Goal: Communication & Community: Answer question/provide support

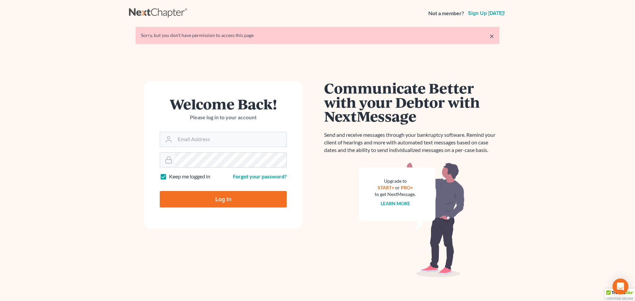
type input "nsader@saderlawfirm.com"
click at [219, 199] on input "Log In" at bounding box center [223, 199] width 127 height 17
type input "Thinking..."
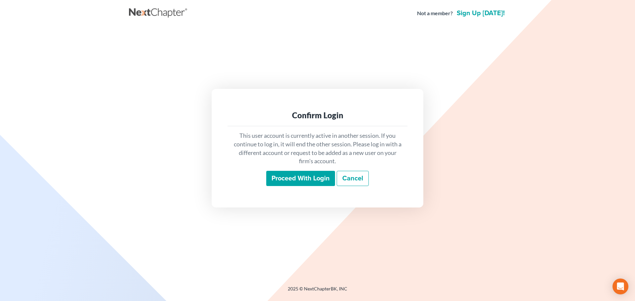
click at [299, 176] on input "Proceed with login" at bounding box center [300, 178] width 69 height 15
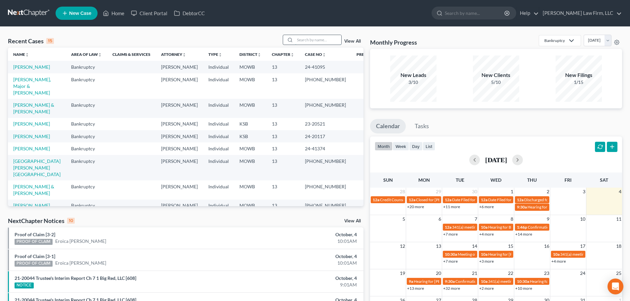
click at [303, 41] on input "search" at bounding box center [318, 40] width 46 height 10
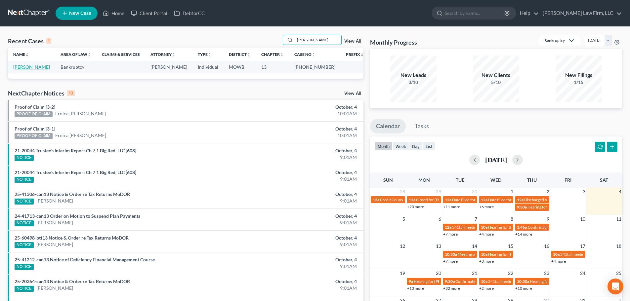
type input "maier"
click at [25, 66] on link "[PERSON_NAME]" at bounding box center [31, 67] width 37 height 6
select select "6"
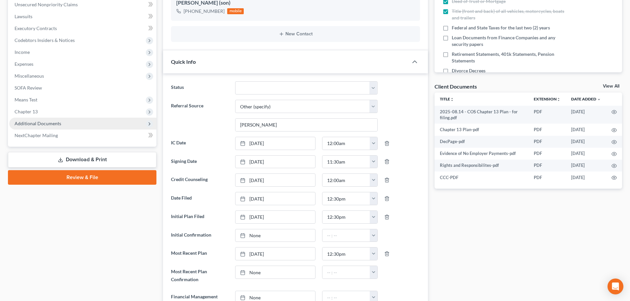
scroll to position [194, 0]
click at [32, 123] on span "Additional Documents" at bounding box center [38, 124] width 47 height 6
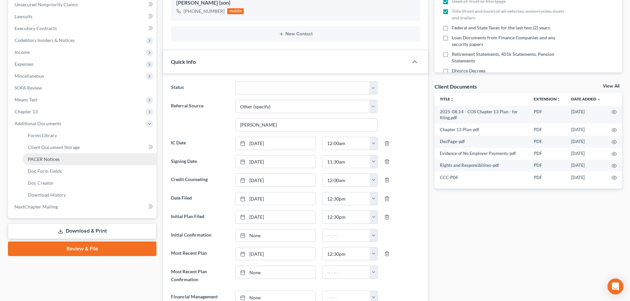
click at [44, 155] on link "PACER Notices" at bounding box center [89, 159] width 134 height 12
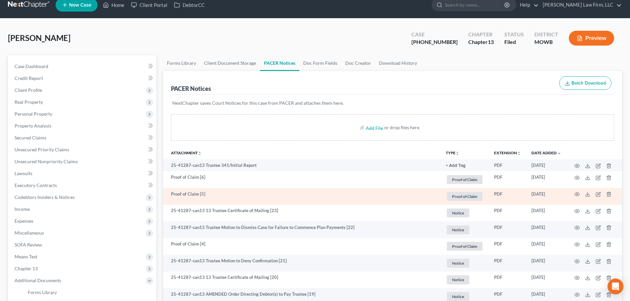
scroll to position [33, 0]
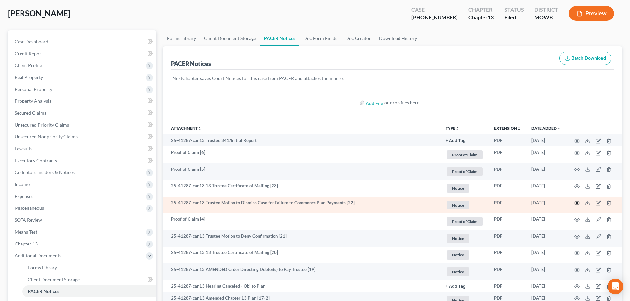
click at [575, 202] on icon "button" at bounding box center [576, 202] width 5 height 5
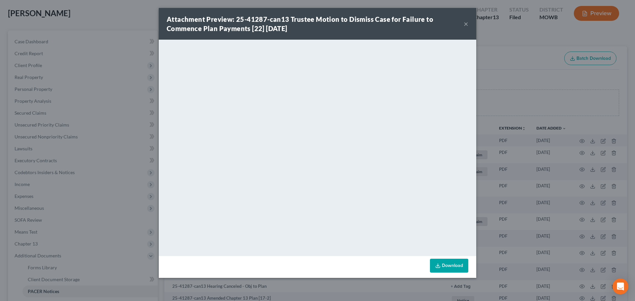
click at [464, 22] on button "×" at bounding box center [465, 24] width 5 height 8
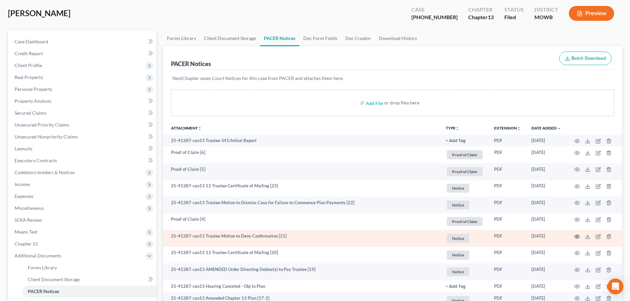
click at [576, 234] on icon "button" at bounding box center [576, 236] width 5 height 5
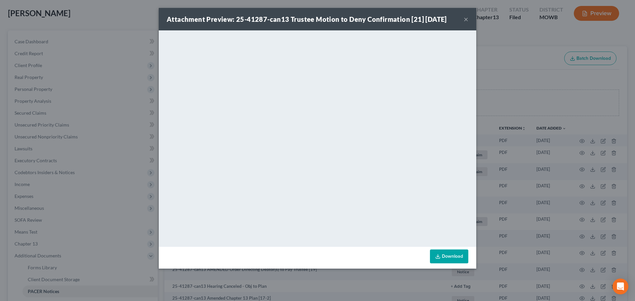
click at [464, 19] on button "×" at bounding box center [465, 19] width 5 height 8
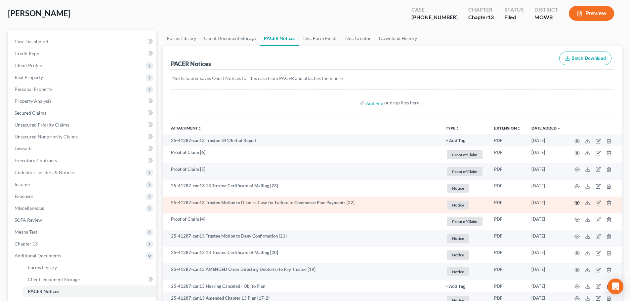
click at [575, 201] on icon "button" at bounding box center [576, 202] width 5 height 5
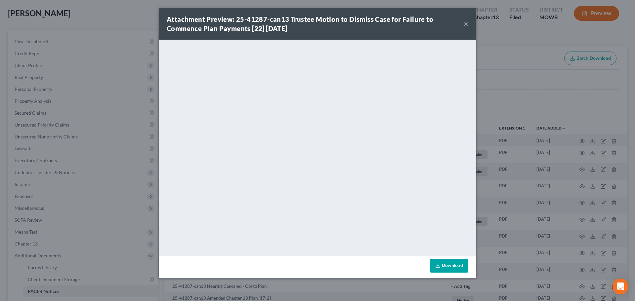
click at [466, 23] on button "×" at bounding box center [465, 24] width 5 height 8
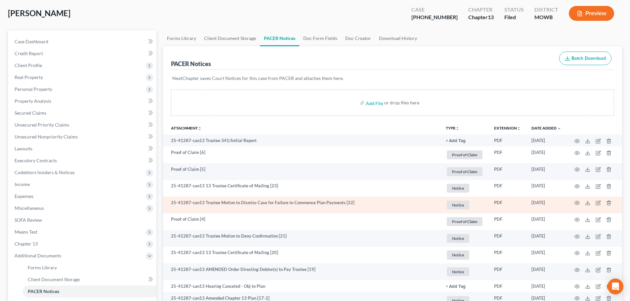
click at [576, 200] on td at bounding box center [594, 205] width 56 height 17
click at [575, 201] on icon "button" at bounding box center [576, 202] width 5 height 5
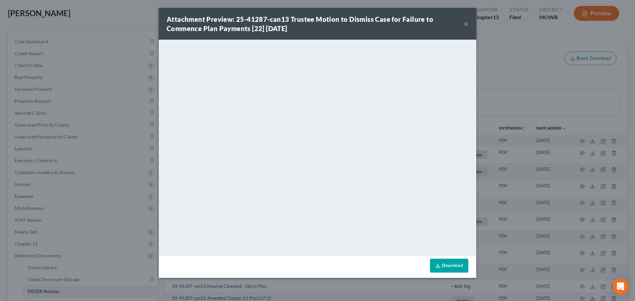
click at [464, 23] on button "×" at bounding box center [465, 24] width 5 height 8
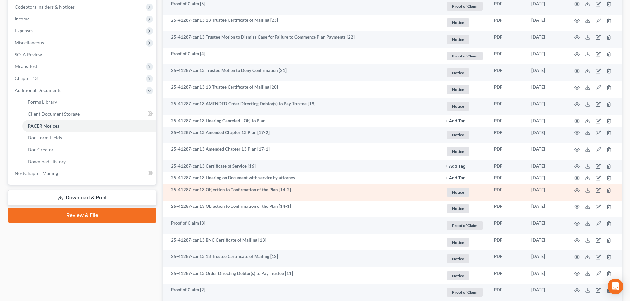
scroll to position [198, 0]
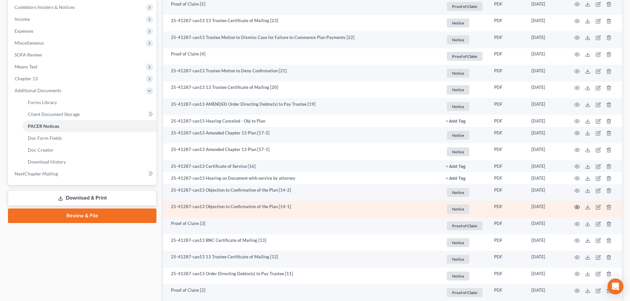
click at [577, 205] on icon "button" at bounding box center [576, 207] width 5 height 5
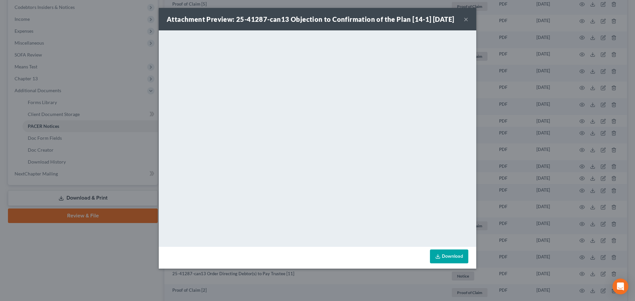
click at [466, 23] on button "×" at bounding box center [465, 19] width 5 height 8
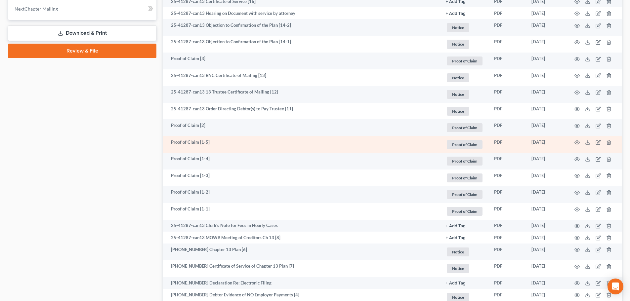
scroll to position [364, 0]
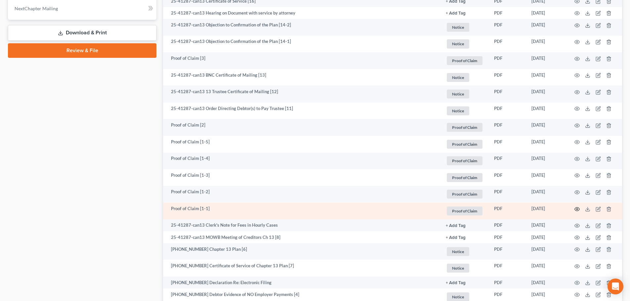
click at [576, 208] on icon "button" at bounding box center [576, 209] width 5 height 5
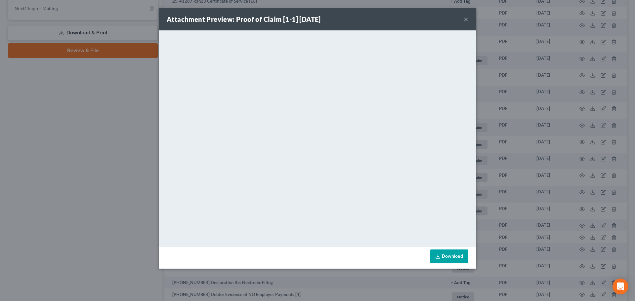
click at [465, 16] on button "×" at bounding box center [465, 19] width 5 height 8
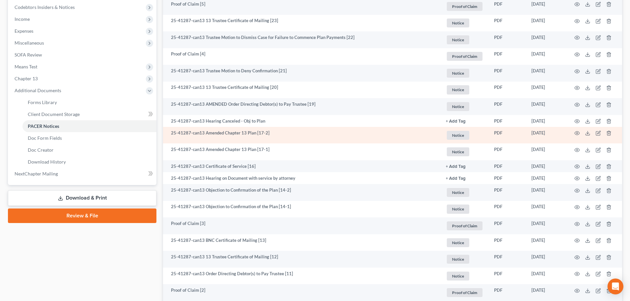
scroll to position [0, 0]
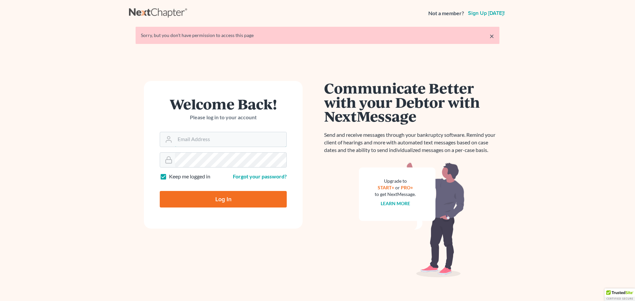
type input "nsader@saderlawfirm.com"
click at [221, 199] on input "Log In" at bounding box center [223, 199] width 127 height 17
type input "Thinking..."
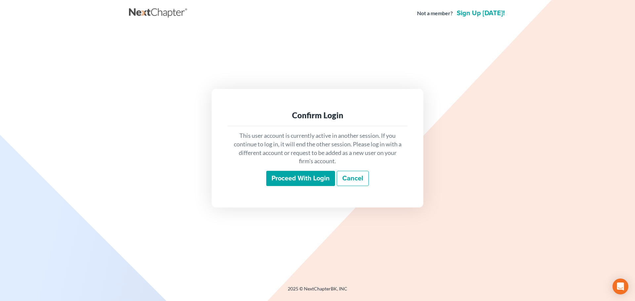
click at [300, 180] on input "Proceed with login" at bounding box center [300, 178] width 69 height 15
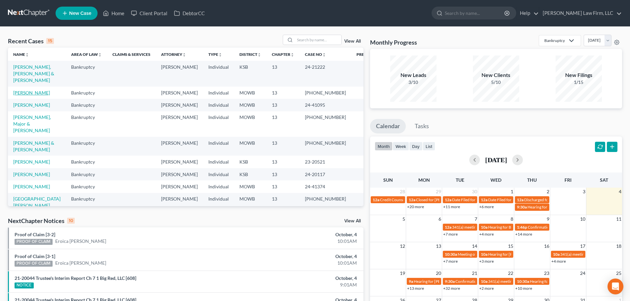
click at [28, 90] on link "[PERSON_NAME]" at bounding box center [31, 93] width 37 height 6
select select "6"
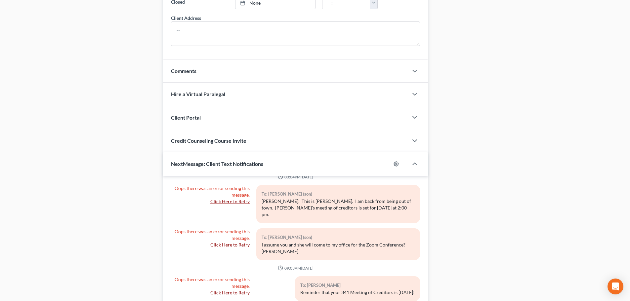
scroll to position [607, 0]
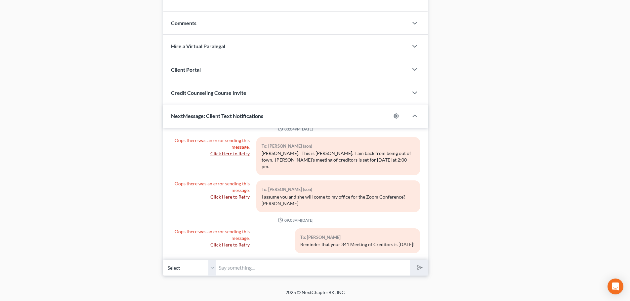
click at [210, 264] on select "Select [PHONE_NUMBER] - [PERSON_NAME] [PHONE_NUMBER] - [PERSON_NAME] (son)" at bounding box center [189, 268] width 53 height 16
select select "1"
click at [163, 260] on select "Select [PHONE_NUMBER] - [PERSON_NAME] [PHONE_NUMBER] - [PERSON_NAME] (son)" at bounding box center [189, 268] width 53 height 16
click at [221, 268] on input "text" at bounding box center [313, 268] width 194 height 16
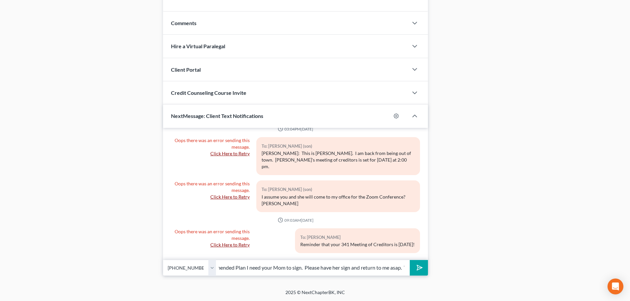
scroll to position [0, 99]
type input "[PERSON_NAME]: I just emailed you an Amended Plan I need your Mom to sign. Plea…"
click at [418, 266] on polygon "submit" at bounding box center [418, 268] width 8 height 8
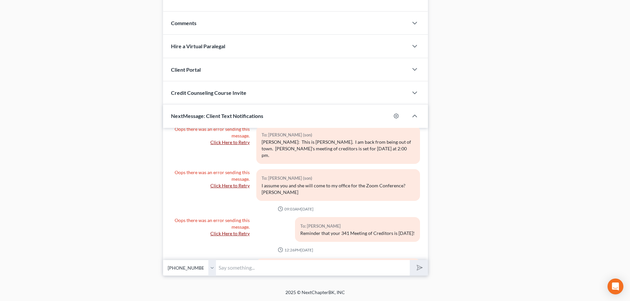
scroll to position [242, 0]
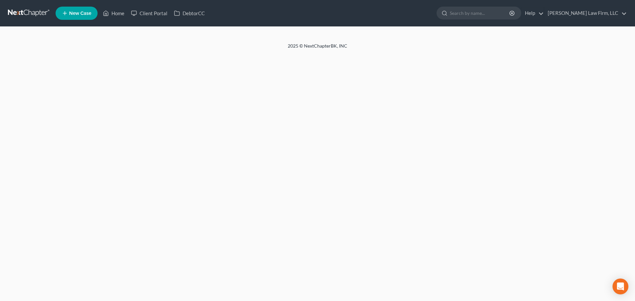
select select "6"
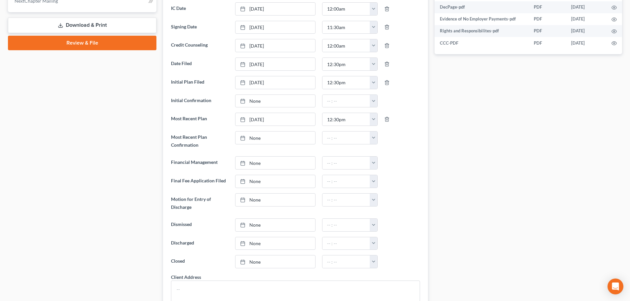
scroll to position [210, 0]
